Goal: Information Seeking & Learning: Learn about a topic

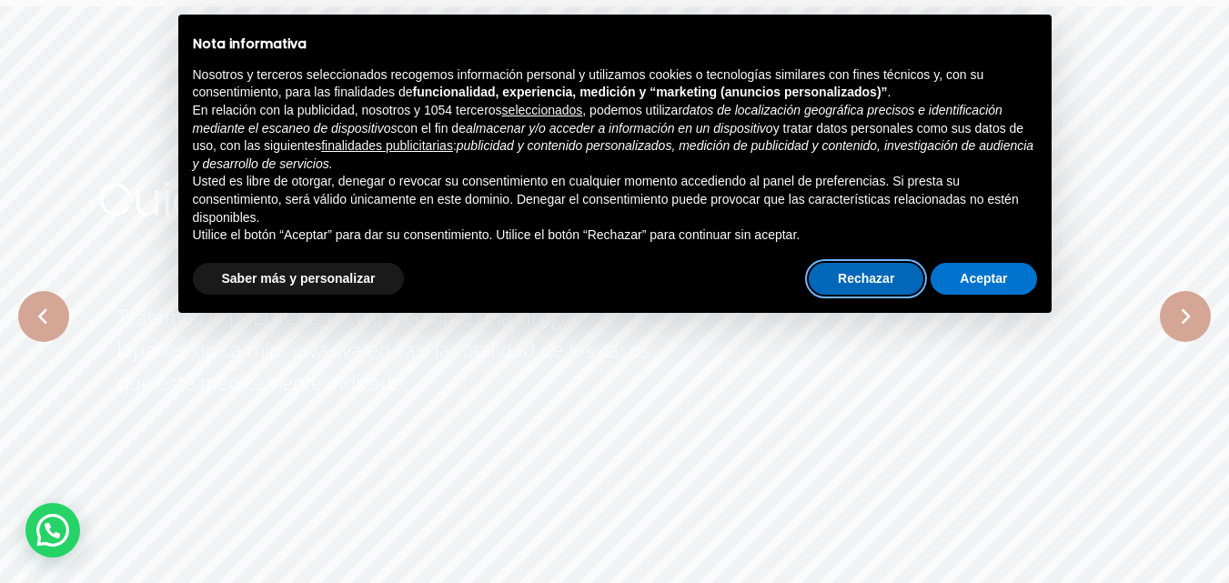
click at [877, 294] on button "Rechazar" at bounding box center [866, 279] width 115 height 33
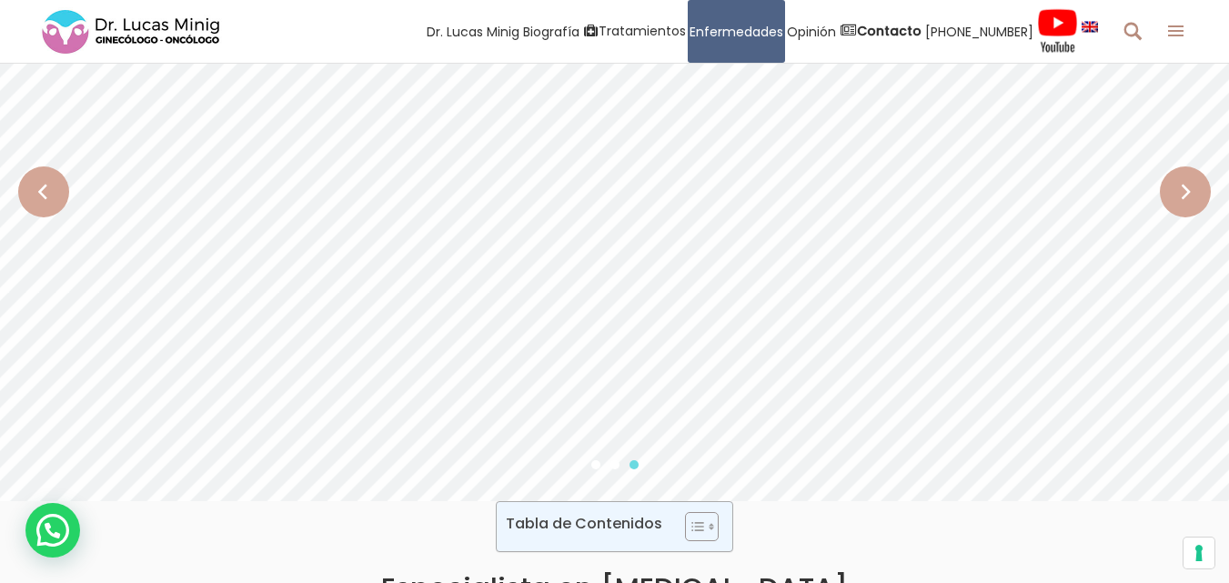
scroll to position [182, 0]
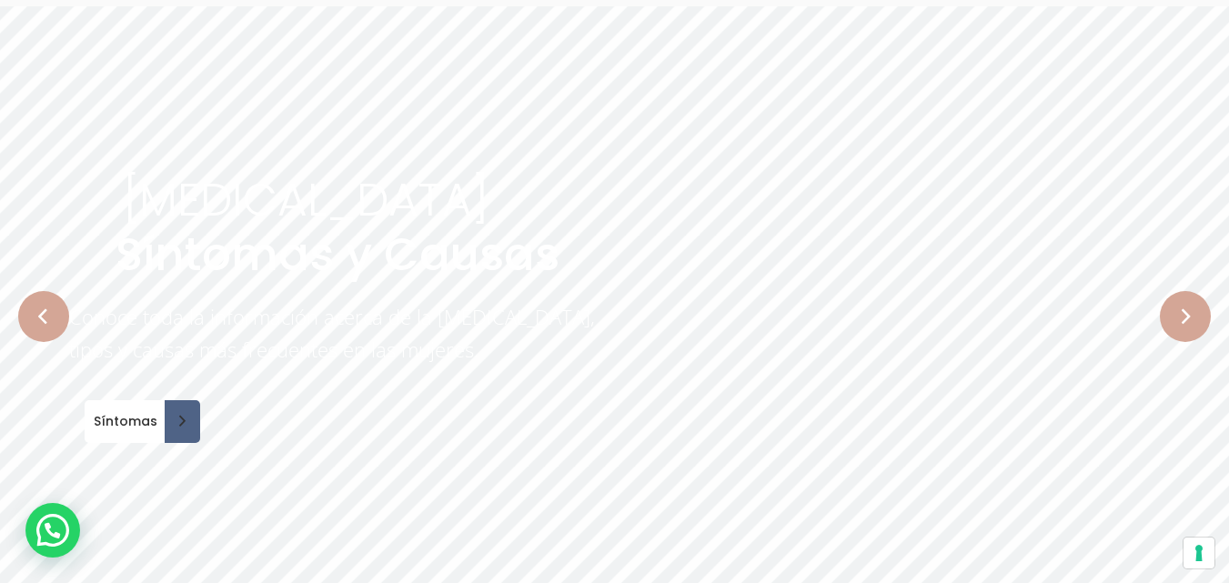
click at [1159, 312] on rs-slide "[MEDICAL_DATA] Síntomas y Causas Conoce toda la información acerca de la [MEDIC…" at bounding box center [614, 316] width 1229 height 620
click at [1182, 318] on rs-arrow at bounding box center [1185, 316] width 51 height 51
click at [48, 324] on rs-arrow at bounding box center [43, 316] width 51 height 51
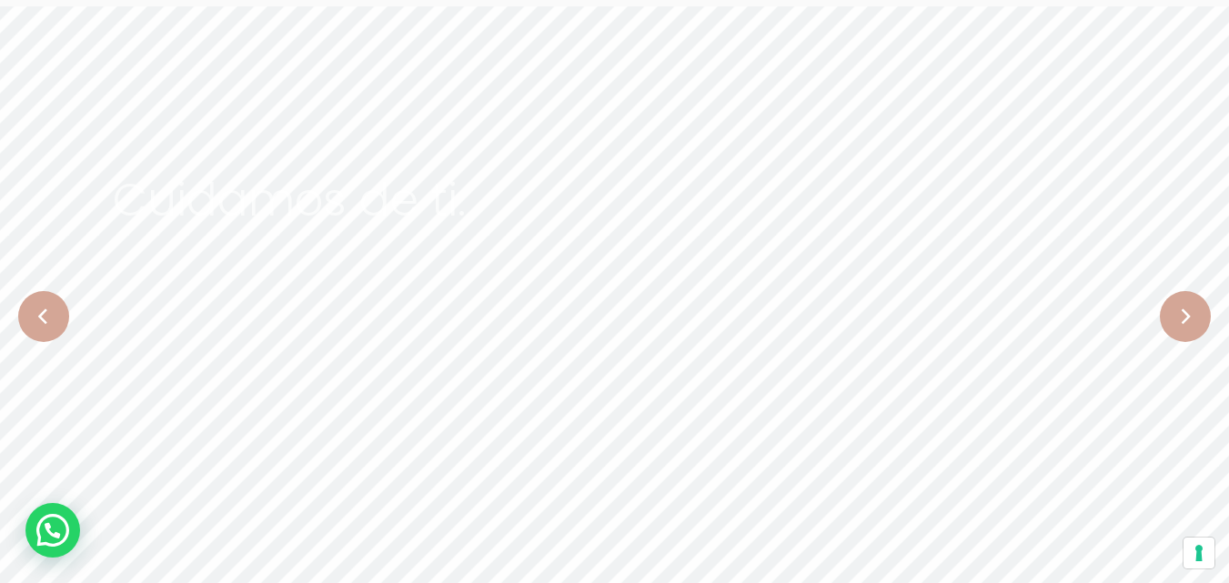
click at [1204, 318] on rs-arrow at bounding box center [1185, 316] width 51 height 51
click at [35, 299] on rs-arrow at bounding box center [43, 316] width 51 height 51
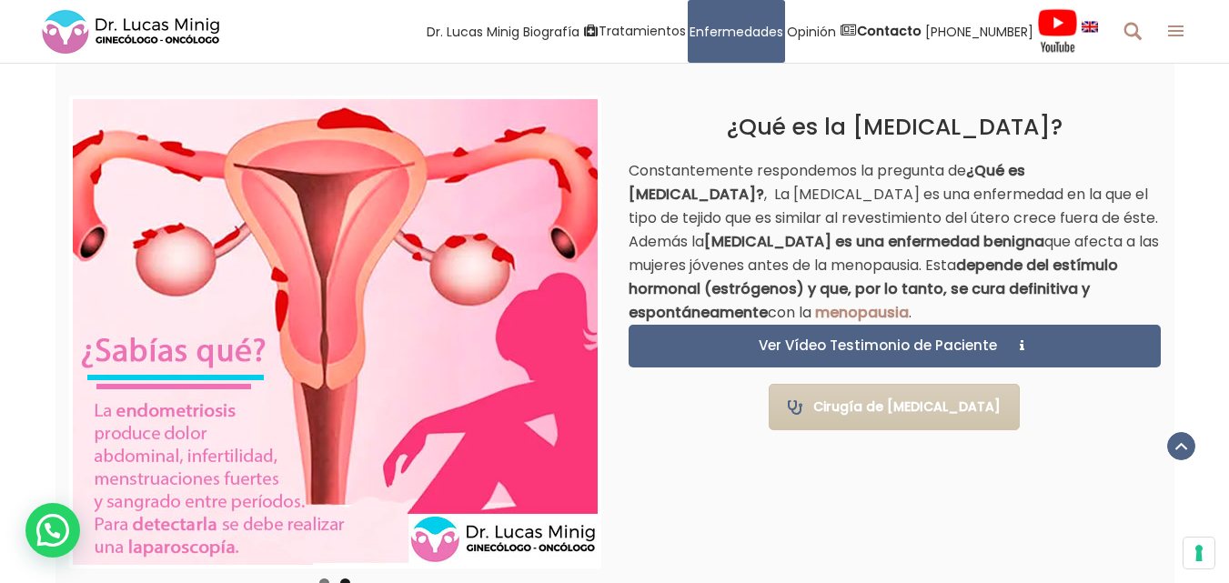
scroll to position [1183, 0]
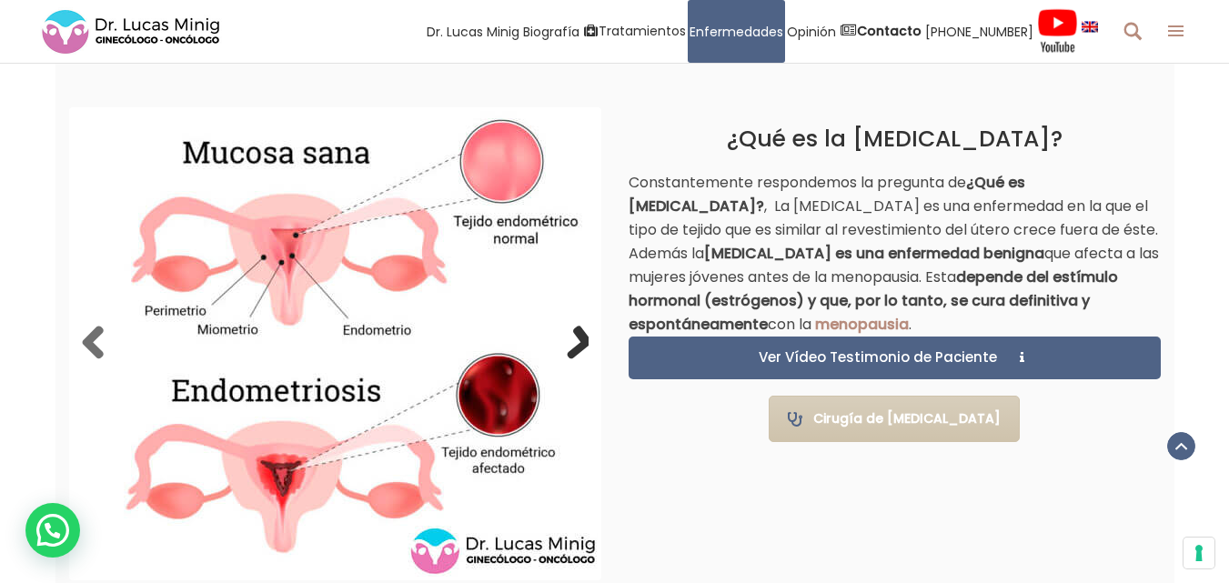
click at [584, 339] on link "Next" at bounding box center [570, 344] width 36 height 36
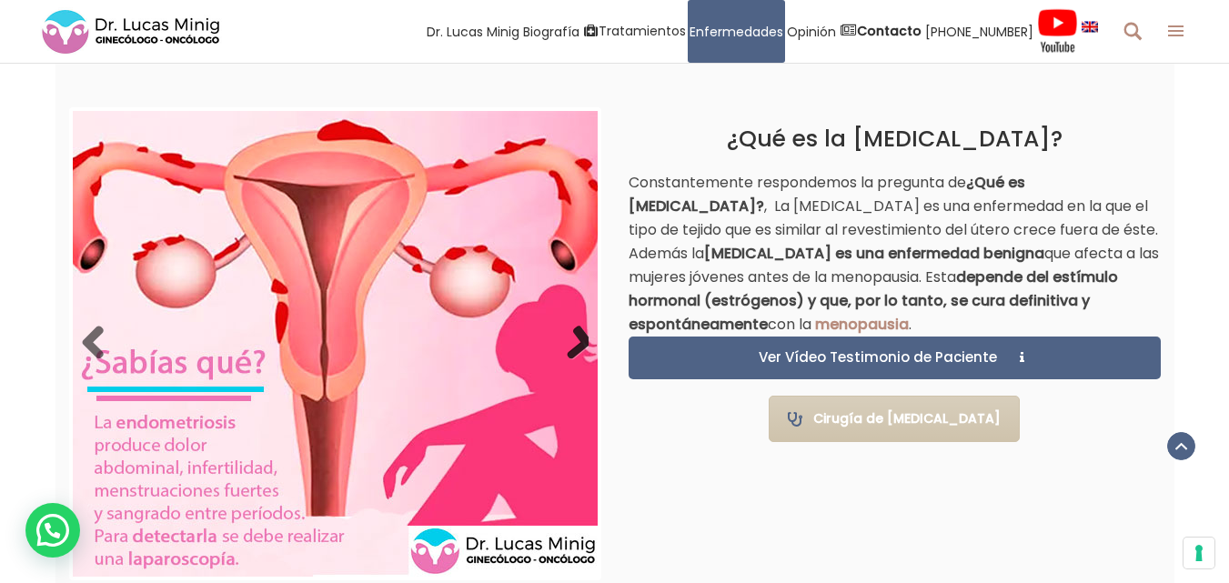
click at [584, 339] on link "Next" at bounding box center [570, 344] width 36 height 36
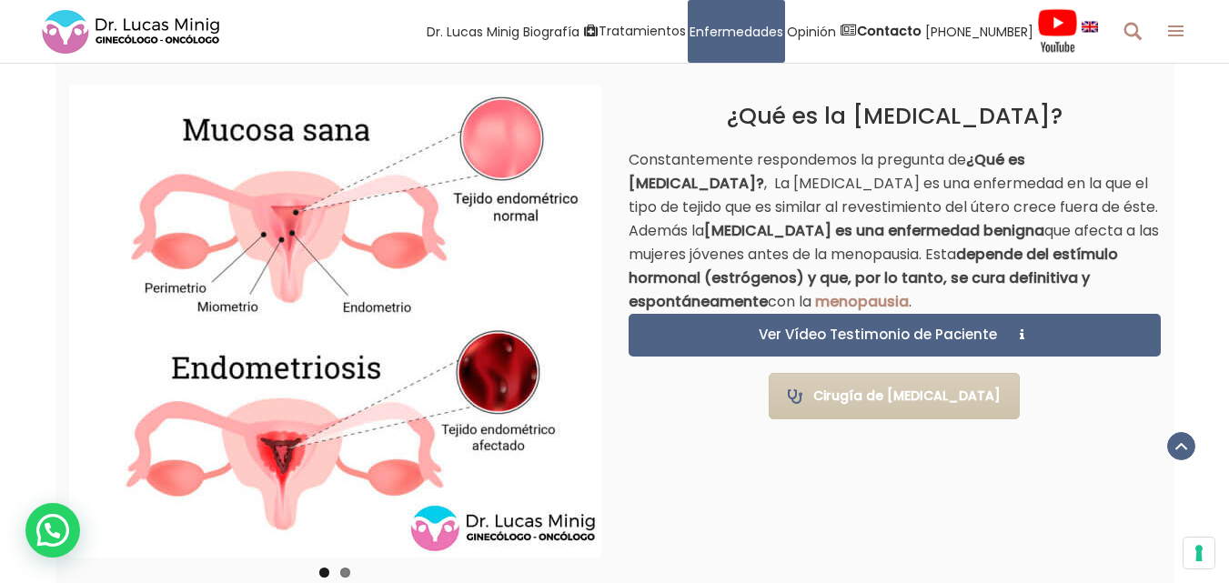
scroll to position [1297, 0]
